Goal: Answer question/provide support

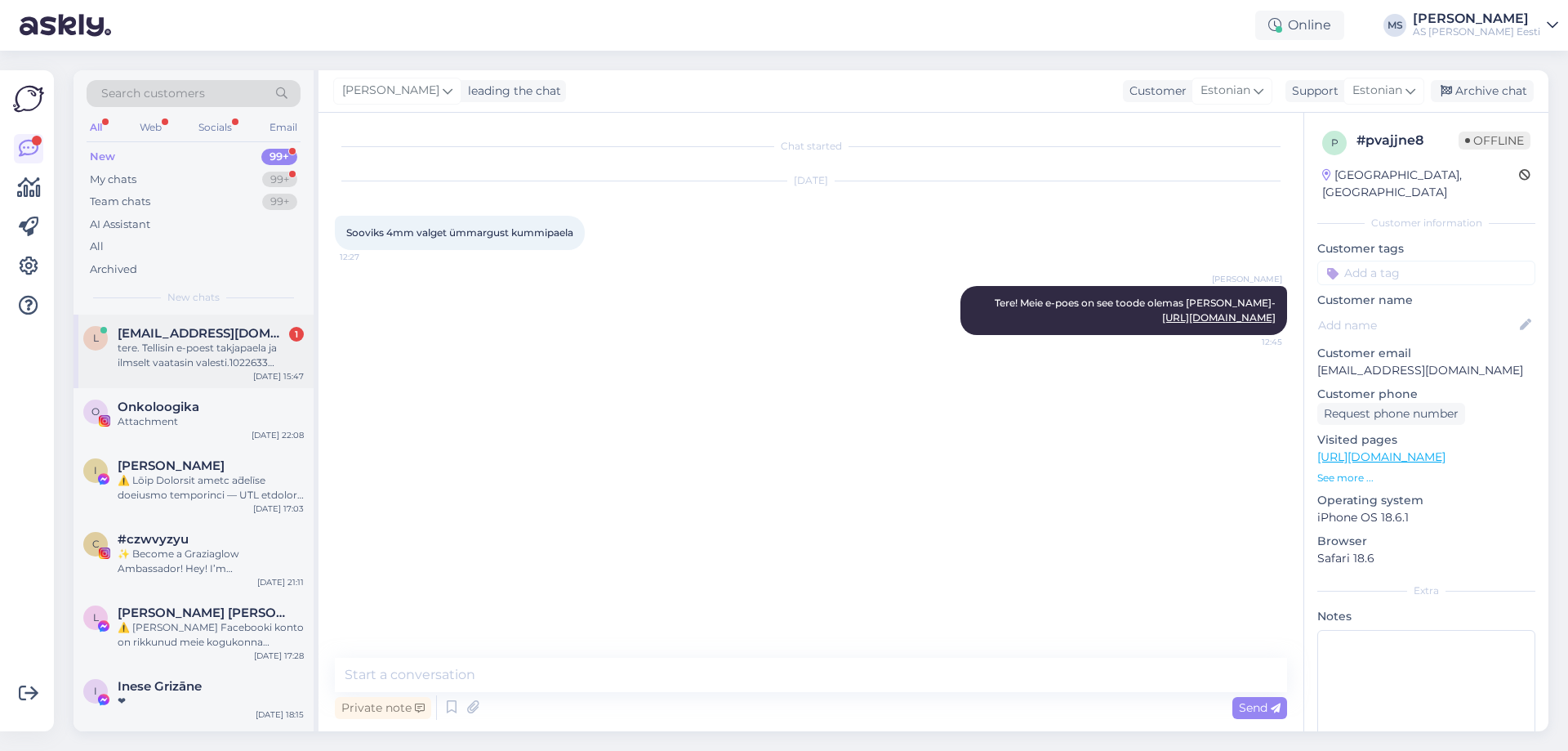
click at [167, 342] on div "tere. Tellisin e-poest takjapaela ja ilmselt vaatasin valesti.1022633 Liimiga t…" at bounding box center [211, 355] width 186 height 29
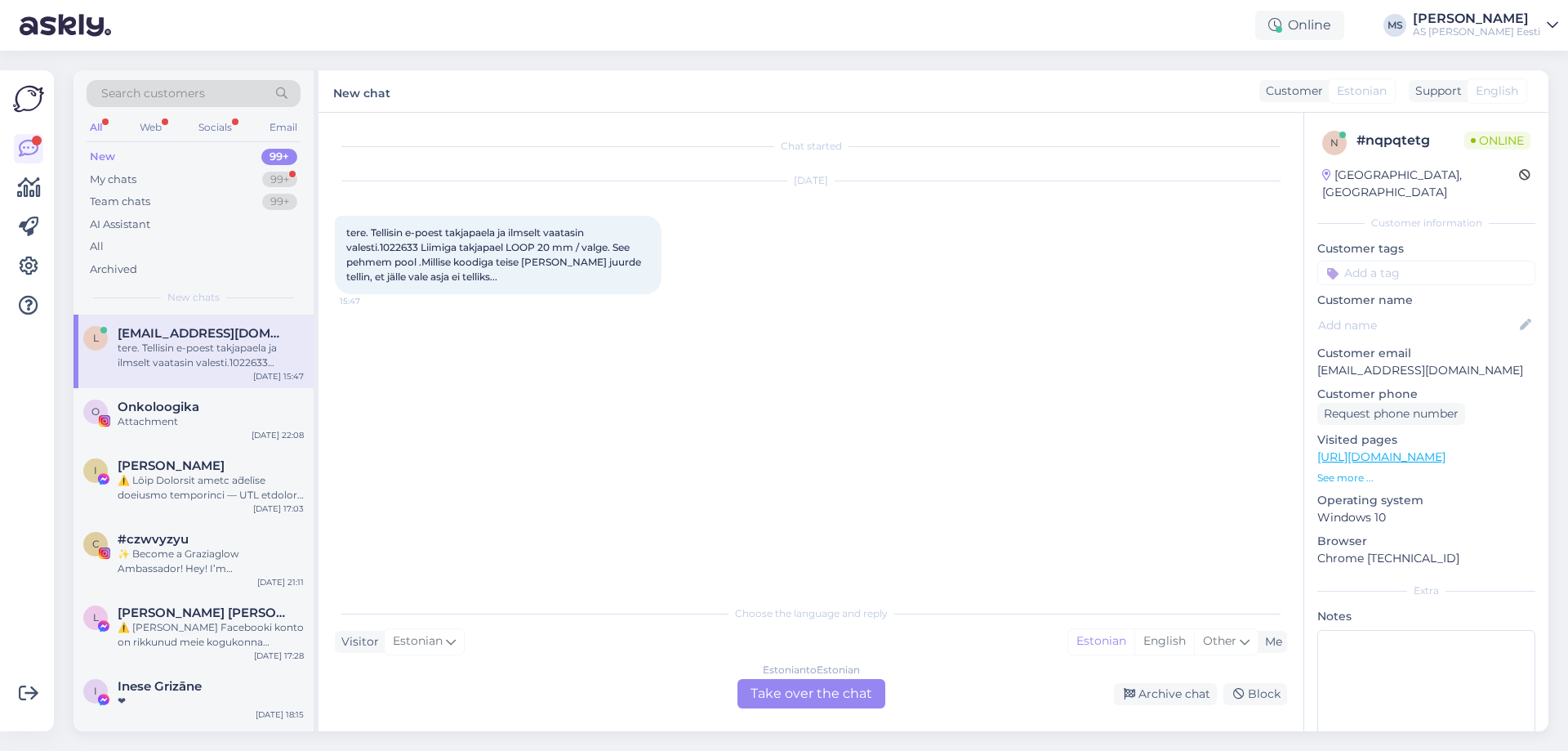
click at [772, 695] on div "Estonian to Estonian Take over the chat" at bounding box center [811, 693] width 148 height 29
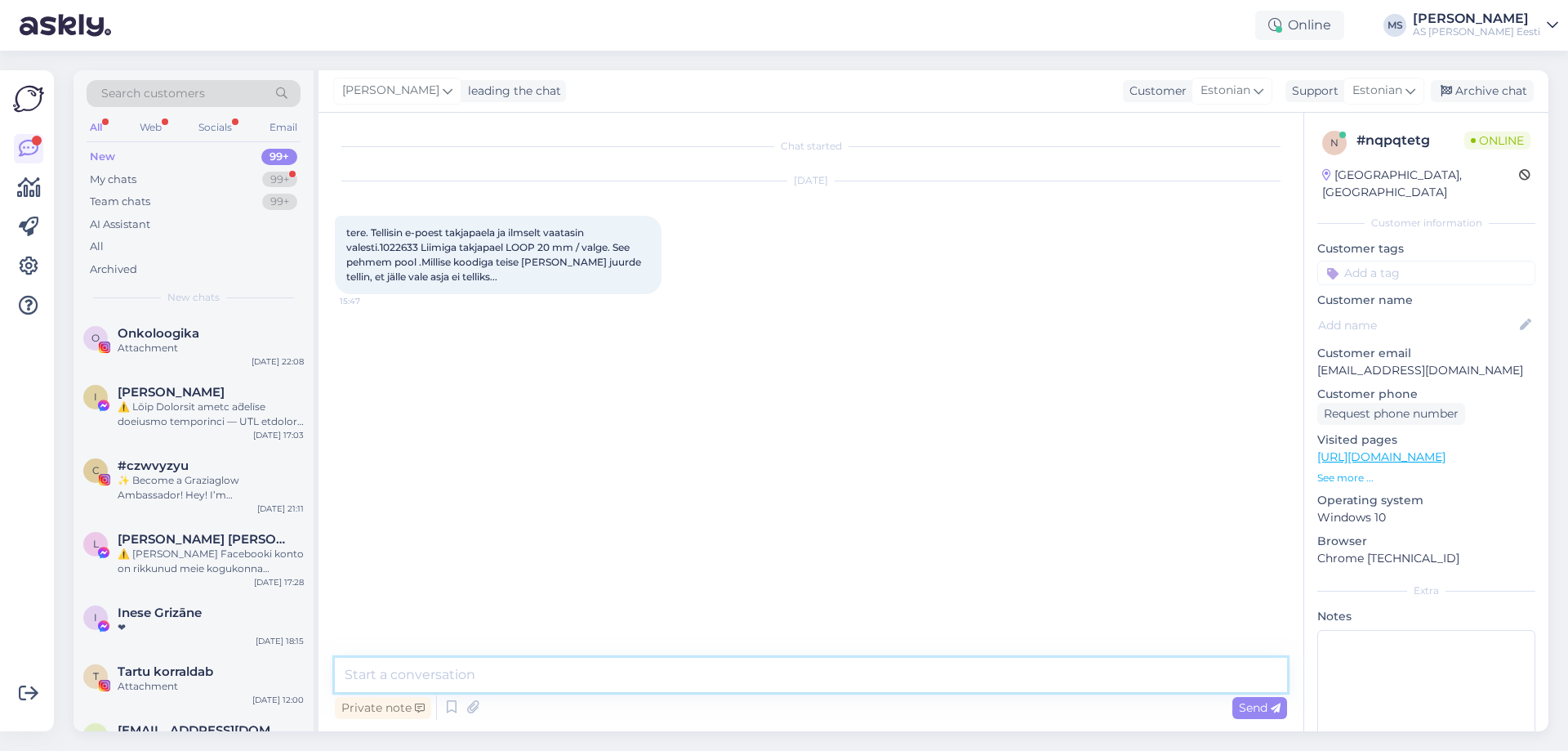
click at [422, 675] on textarea at bounding box center [811, 675] width 953 height 34
drag, startPoint x: 538, startPoint y: 245, endPoint x: 421, endPoint y: 251, distance: 117.2
click at [421, 251] on span "tere. Tellisin e-poest takjapaela ja ilmselt vaatasin valesti.1022633 Liimiga t…" at bounding box center [495, 254] width 297 height 56
click at [594, 431] on div "Chat started [DATE] tere. Tellisin e-poest takjapaela ja ilmselt vaatasin vales…" at bounding box center [818, 385] width 967 height 514
drag, startPoint x: 419, startPoint y: 248, endPoint x: 380, endPoint y: 250, distance: 39.1
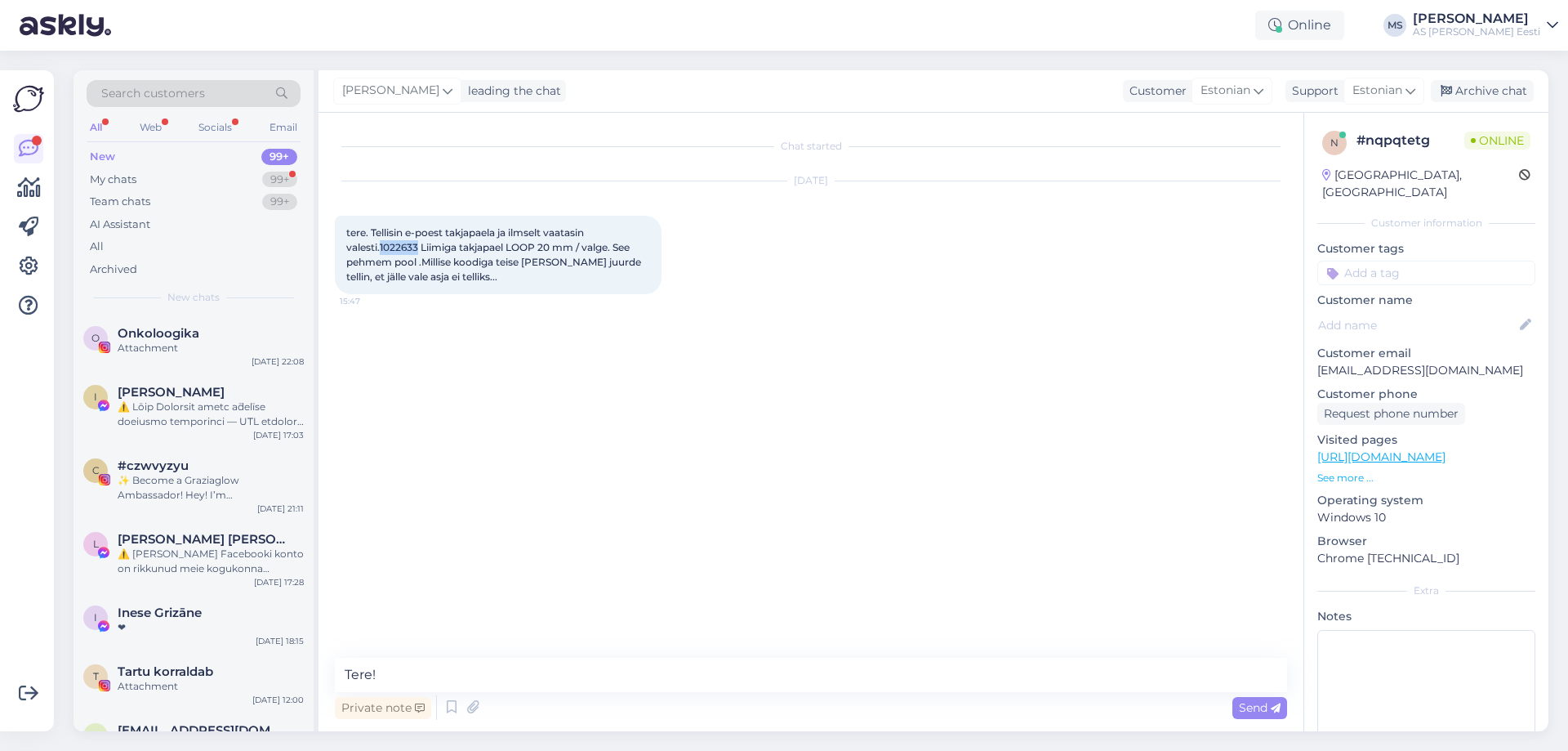
click at [380, 250] on span "tere. Tellisin e-poest takjapaela ja ilmselt vaatasin valesti.1022633 Liimiga t…" at bounding box center [495, 254] width 297 height 56
copy span "1022633"
click at [391, 671] on textarea "Tere!" at bounding box center [811, 675] width 953 height 34
paste textarea "[URL][DOMAIN_NAME]"
type textarea "Tere! See on nüüd vastupidine- [URL][DOMAIN_NAME]"
